Goal: Find specific page/section: Find specific page/section

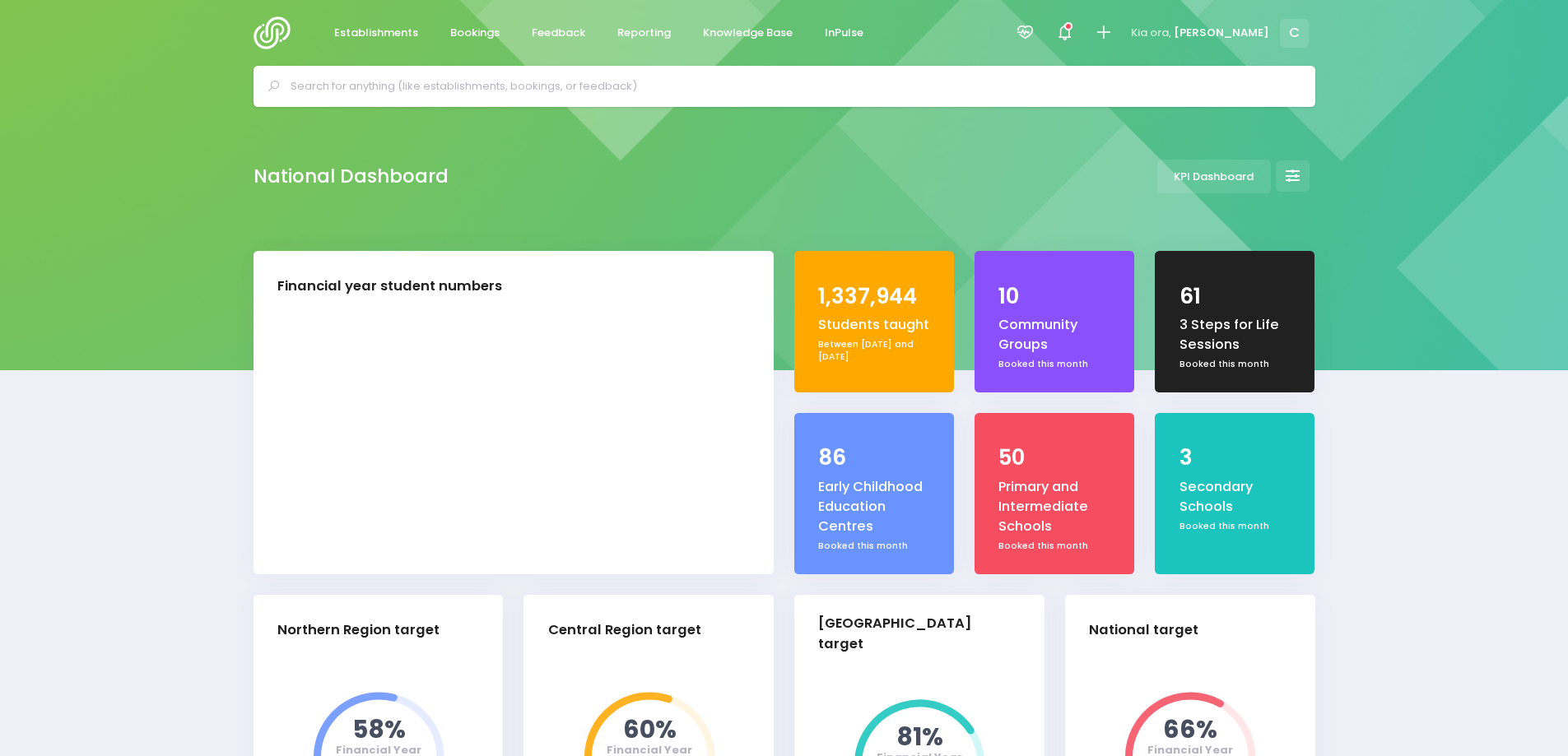
select select "5"
click at [744, 88] on input "text" at bounding box center [791, 86] width 1002 height 24
click at [744, 89] on input "text" at bounding box center [791, 86] width 1002 height 24
click at [472, 31] on span "Bookings" at bounding box center [475, 33] width 49 height 16
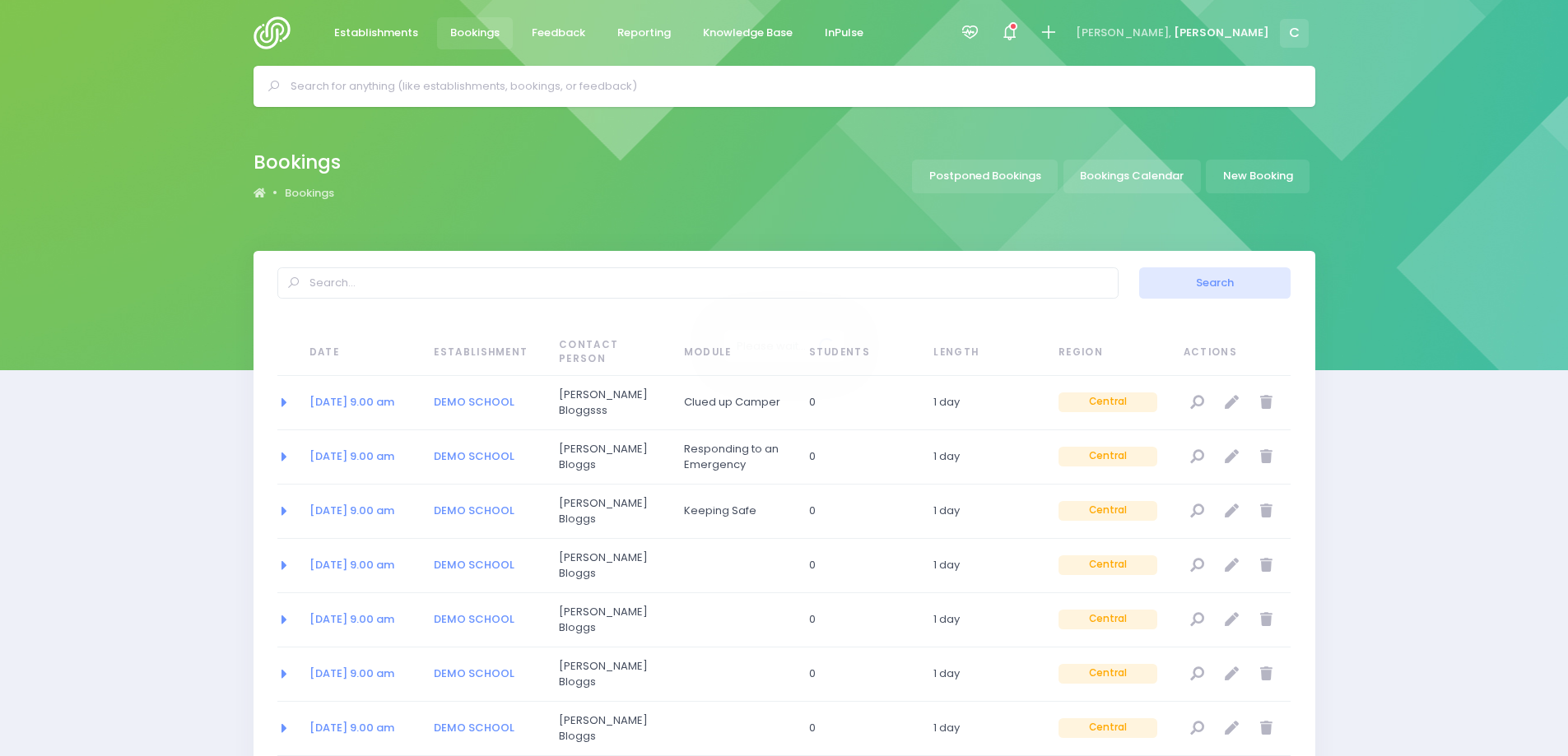
select select "20"
click at [1134, 176] on link "Bookings Calendar" at bounding box center [1133, 176] width 138 height 34
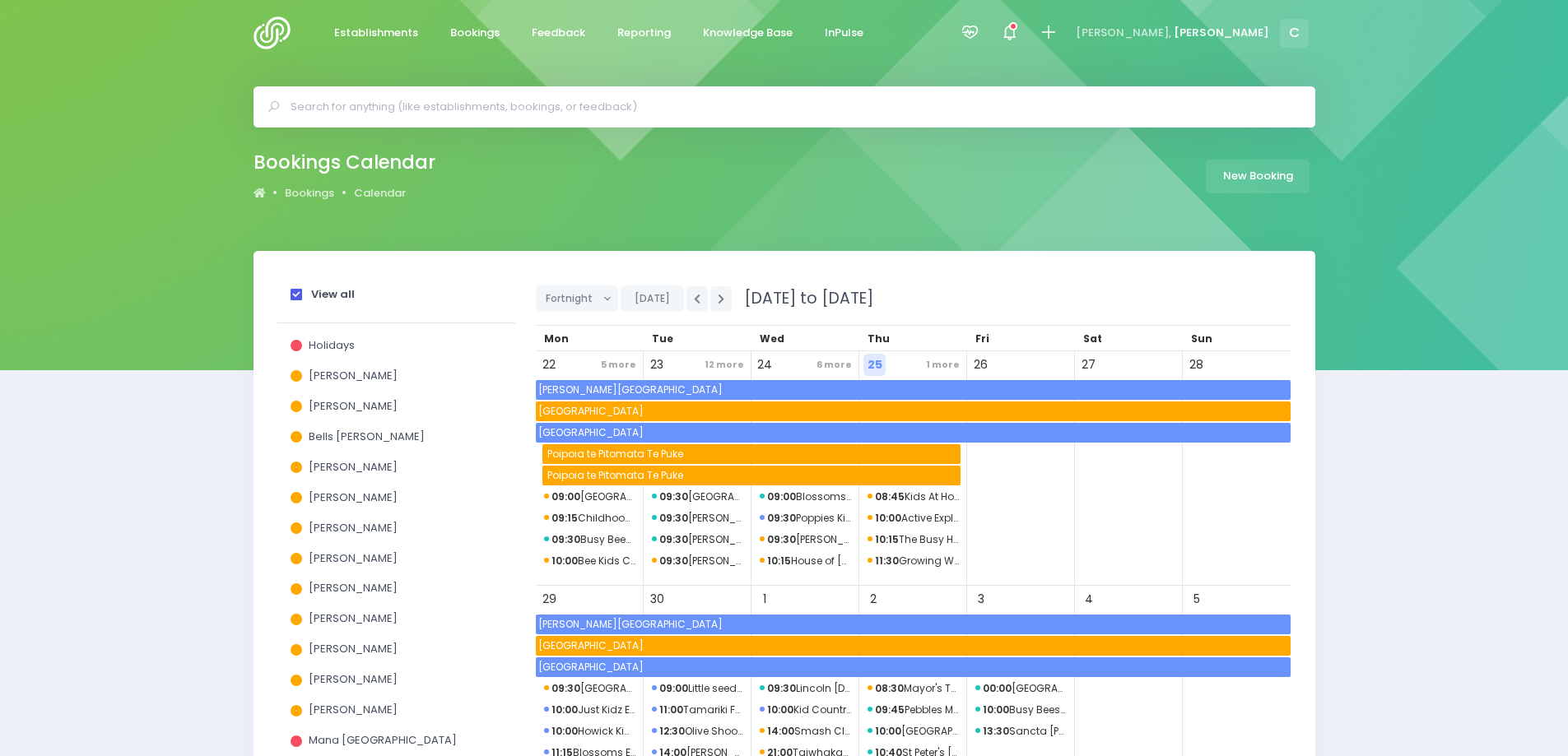
click at [297, 295] on span at bounding box center [296, 295] width 12 height 12
click at [0, 0] on input "View all" at bounding box center [0, 0] width 0 height 0
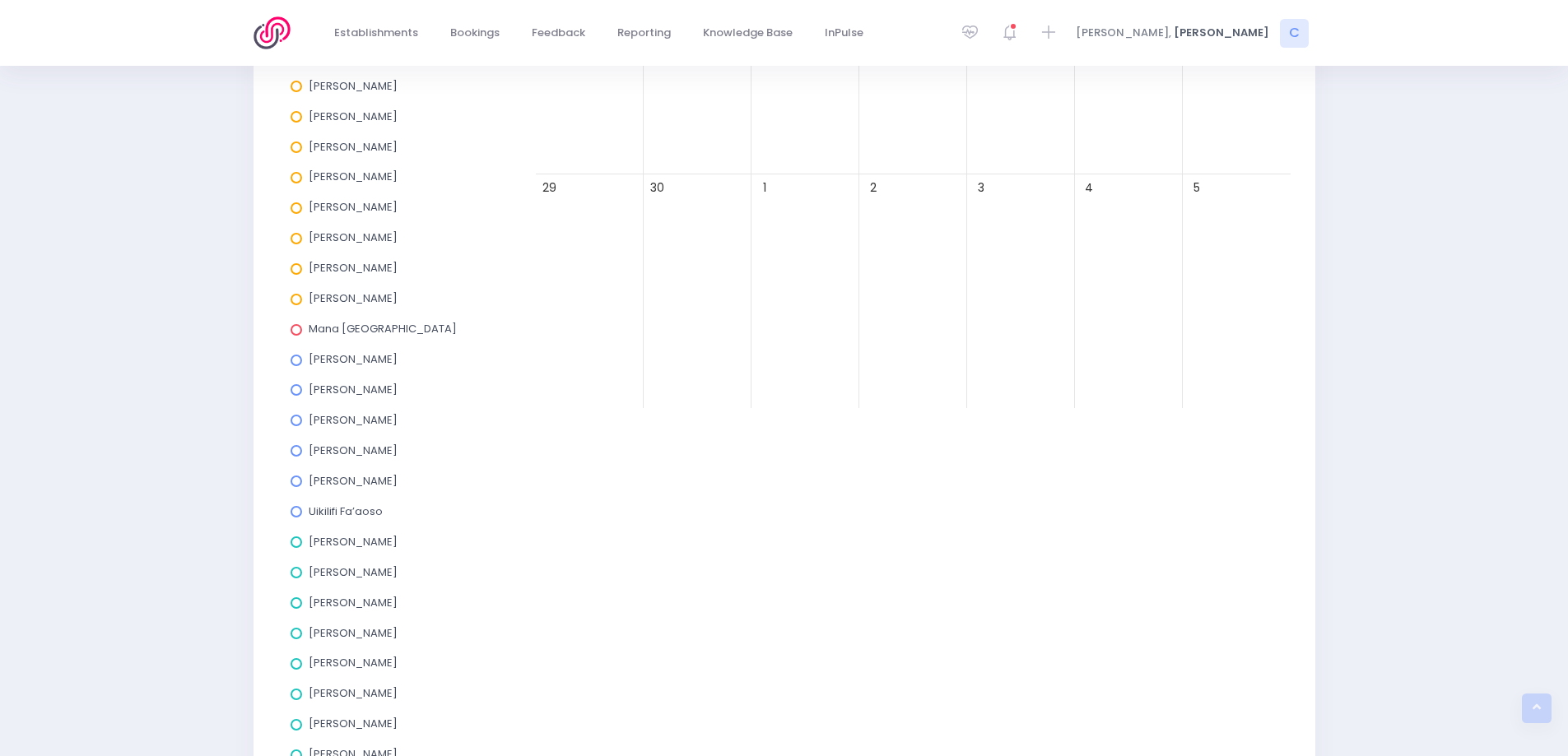
scroll to position [565, 0]
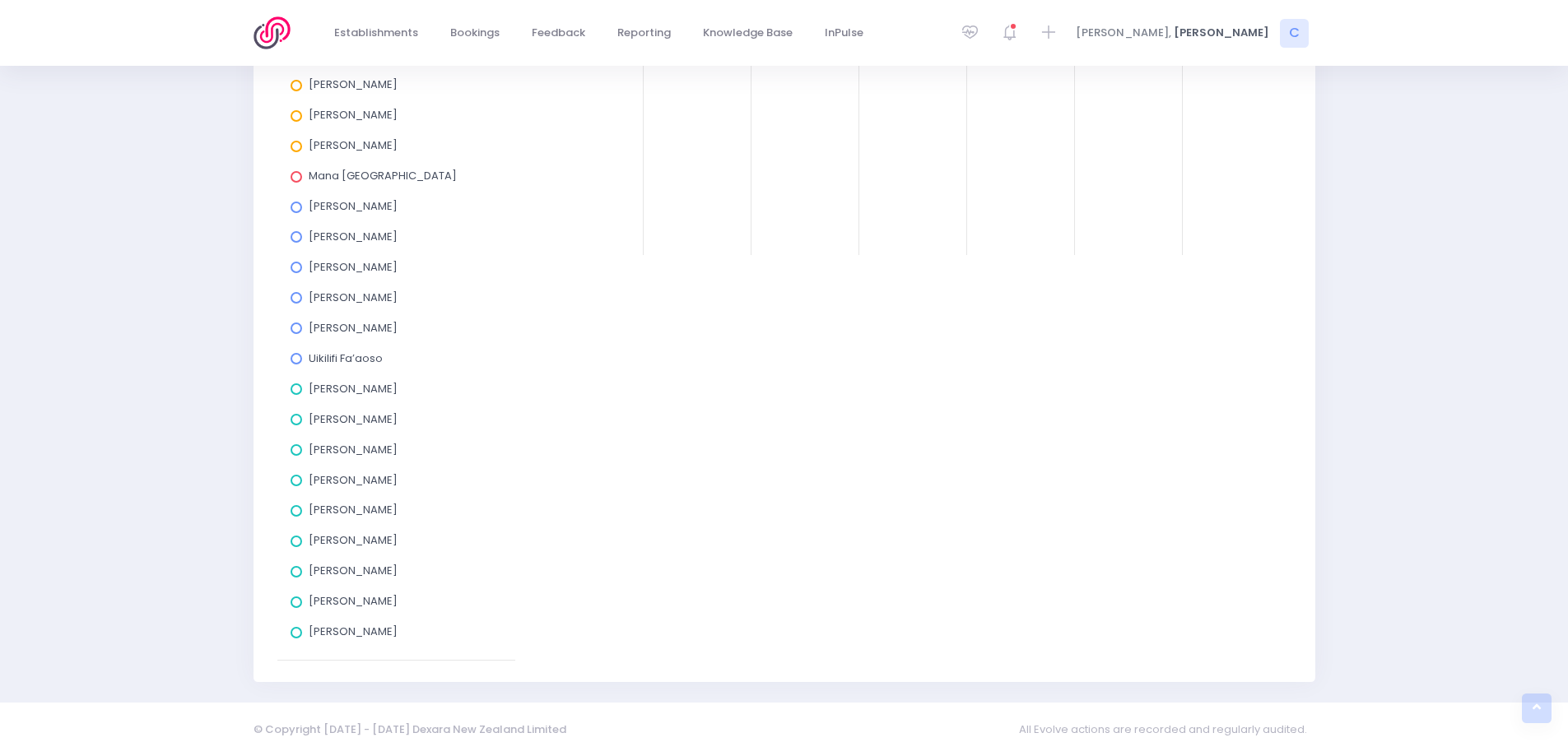
click at [298, 451] on span at bounding box center [296, 450] width 12 height 12
click at [0, 0] on input "[PERSON_NAME]" at bounding box center [0, 0] width 0 height 0
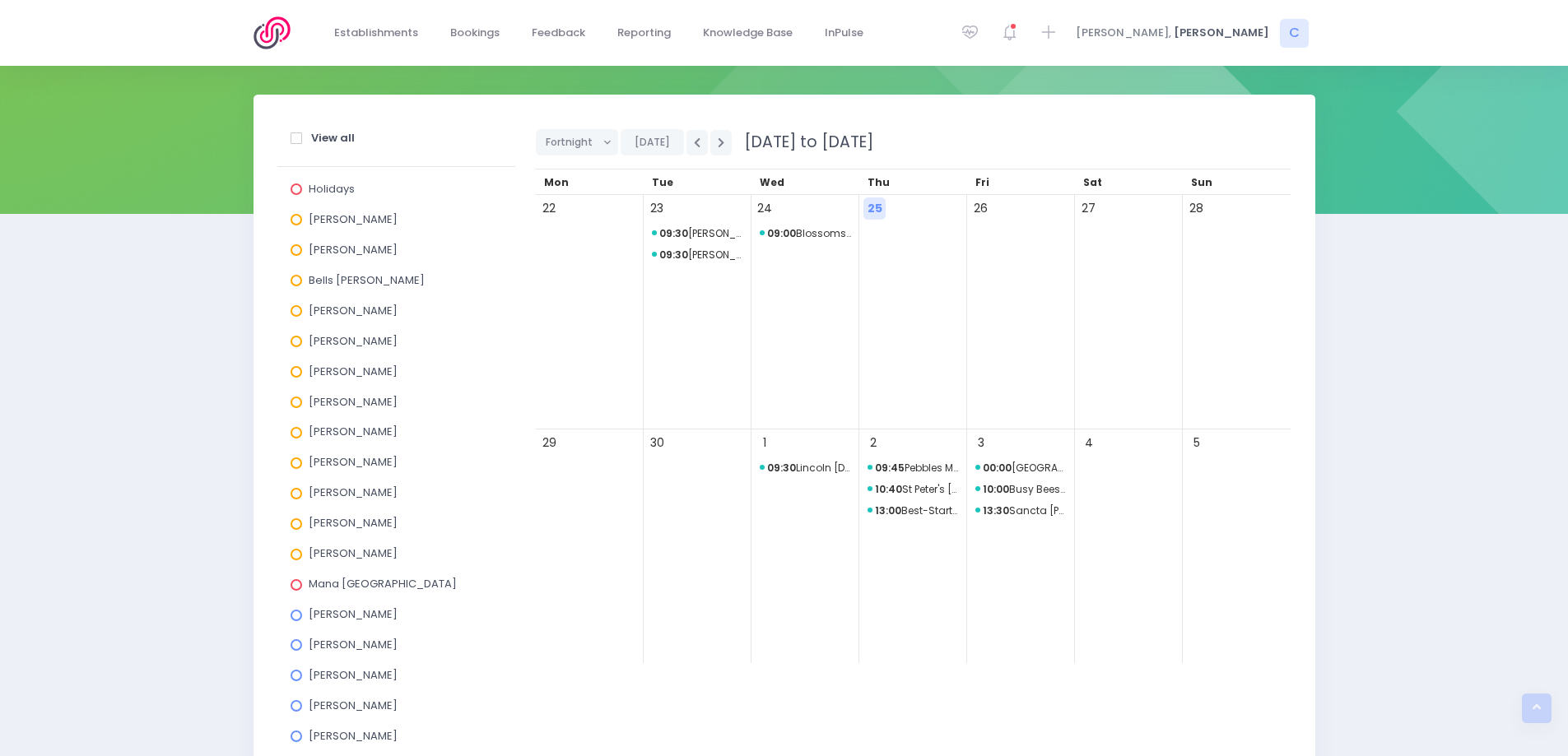
scroll to position [153, 0]
